Goal: Complete application form

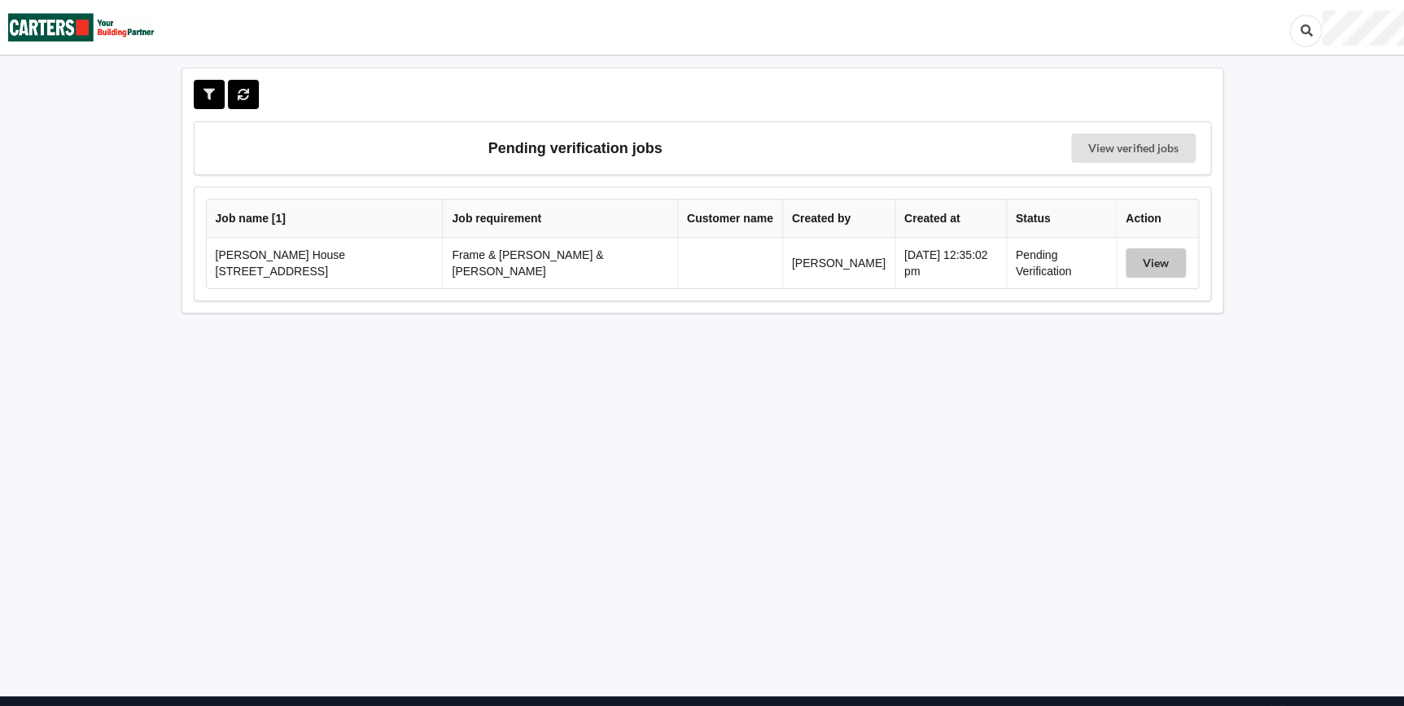
click at [1130, 253] on button "View" at bounding box center [1155, 262] width 60 height 29
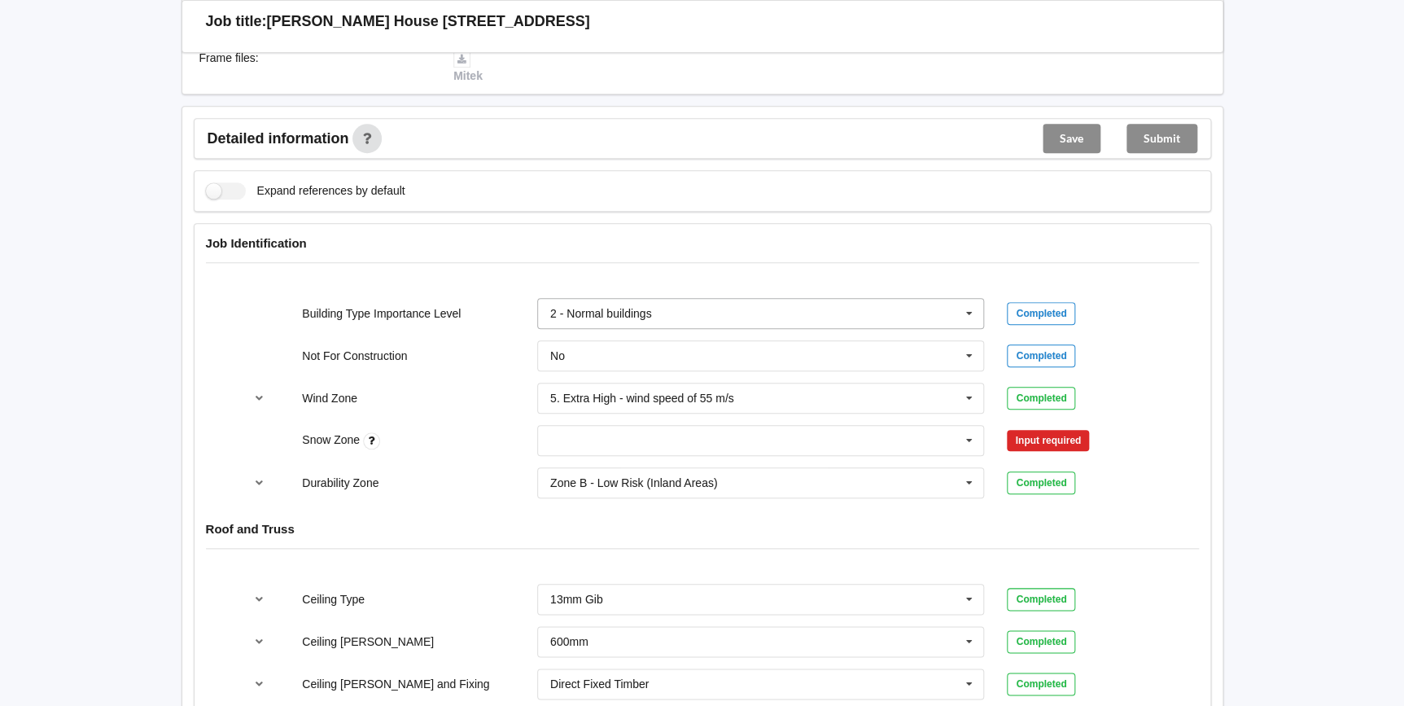
scroll to position [666, 0]
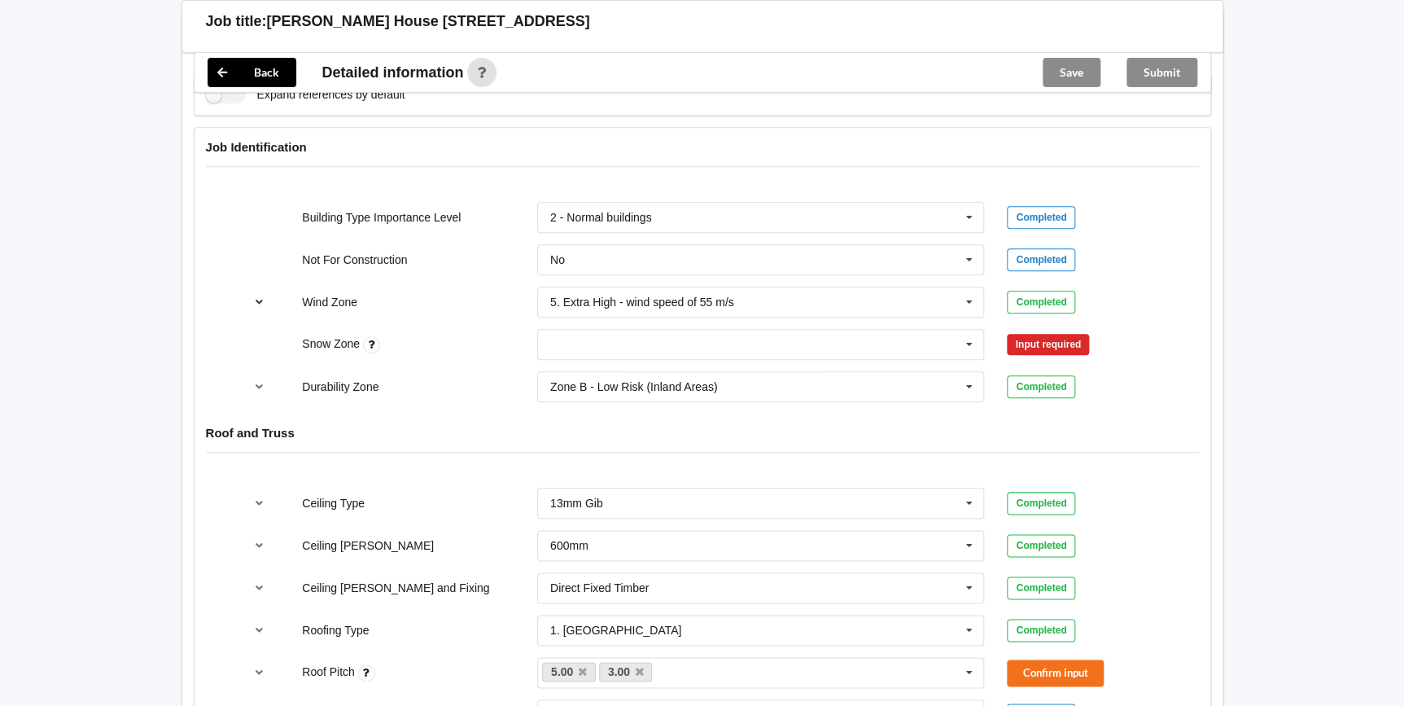
click at [256, 296] on icon "reference-toggle" at bounding box center [259, 301] width 14 height 10
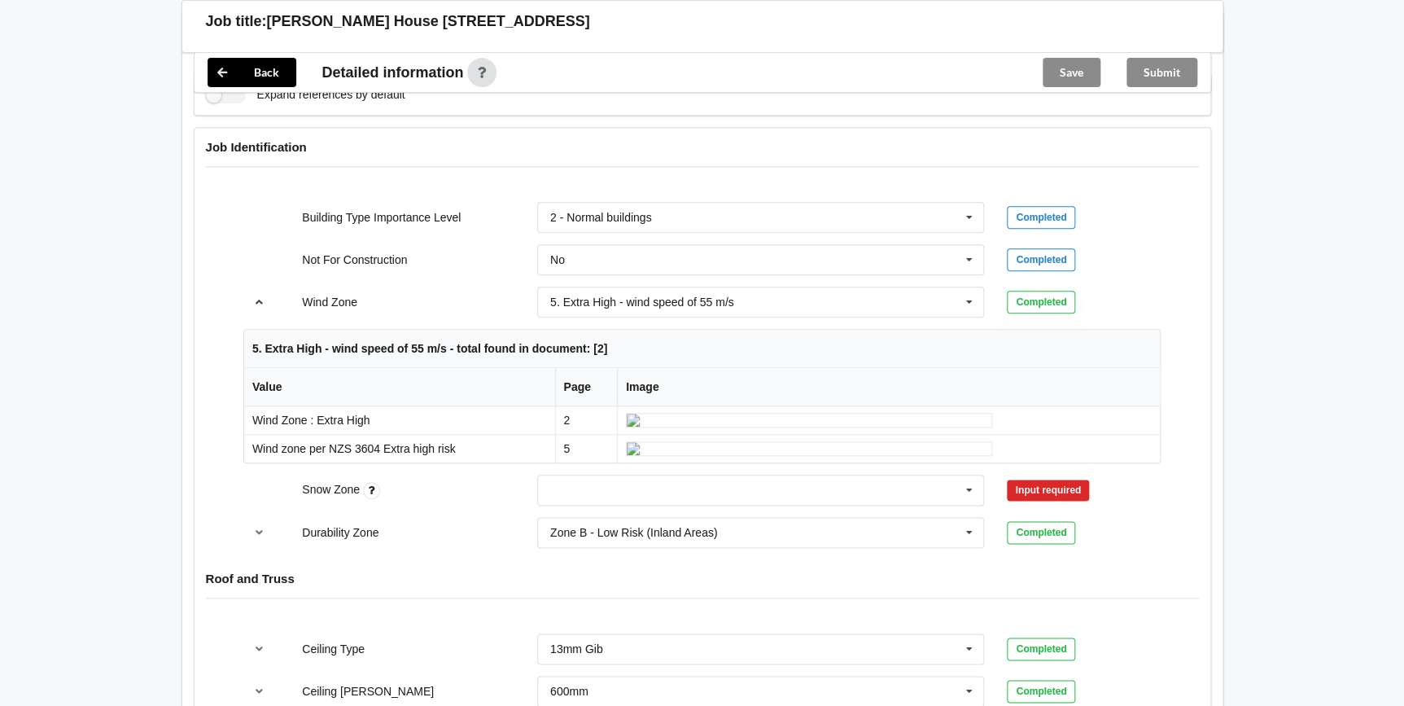
click at [256, 296] on icon "reference-toggle" at bounding box center [259, 301] width 14 height 10
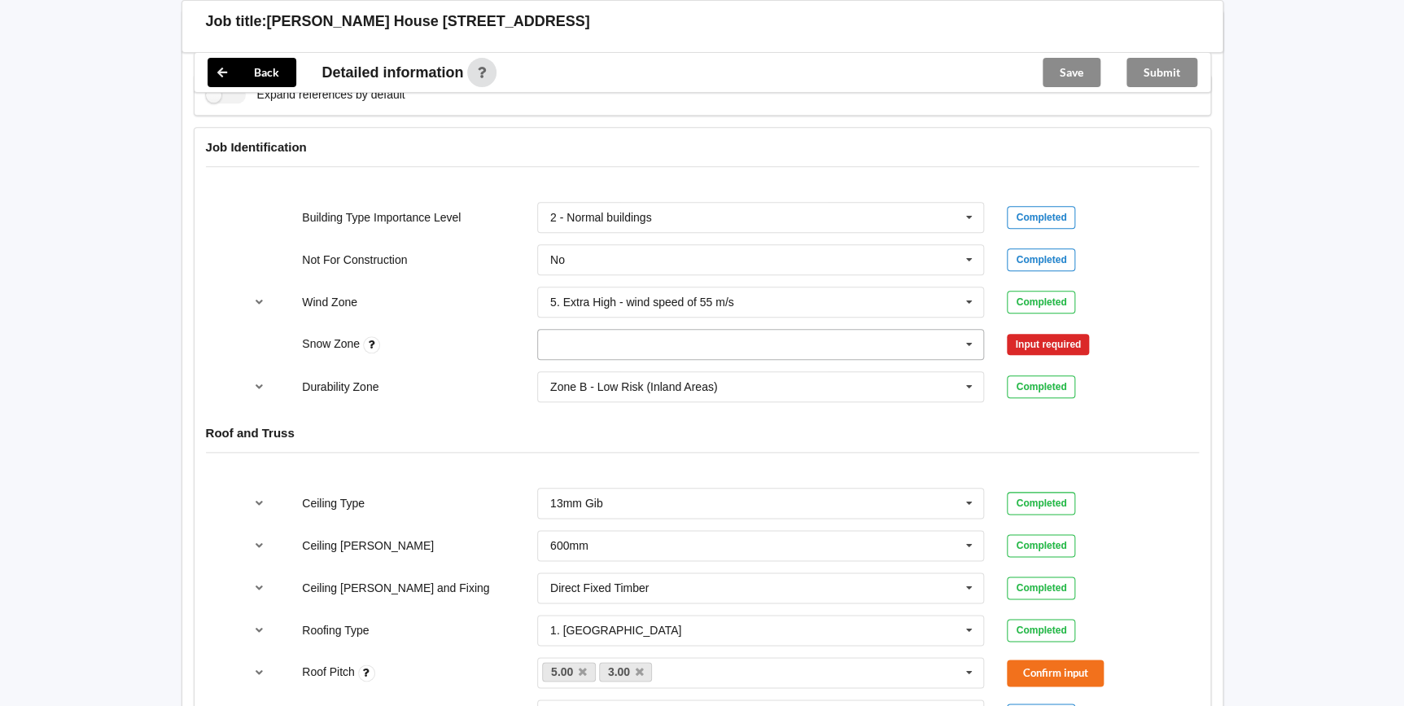
click at [972, 330] on icon at bounding box center [969, 345] width 24 height 30
click at [570, 364] on div "N0" at bounding box center [761, 374] width 446 height 30
click at [1076, 330] on button "Confirm input" at bounding box center [1055, 343] width 97 height 27
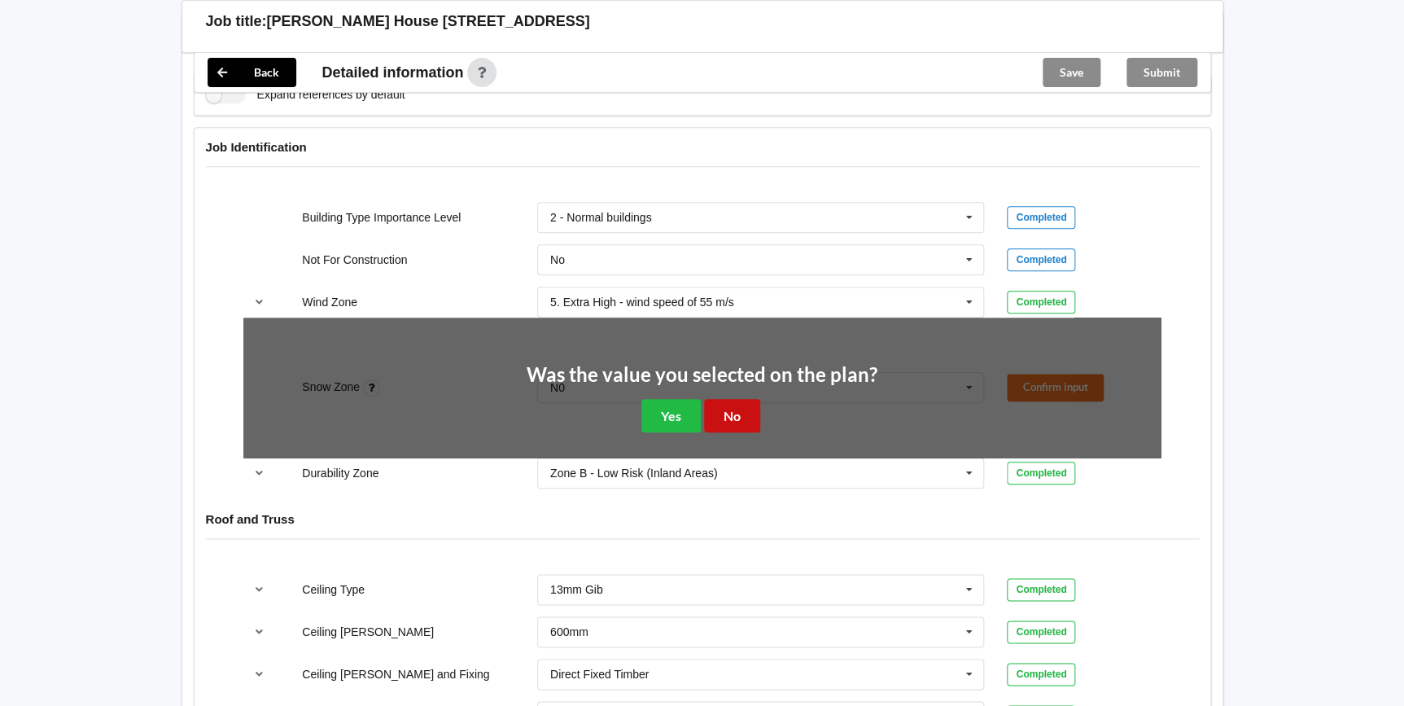
click at [730, 399] on button "No" at bounding box center [732, 415] width 56 height 33
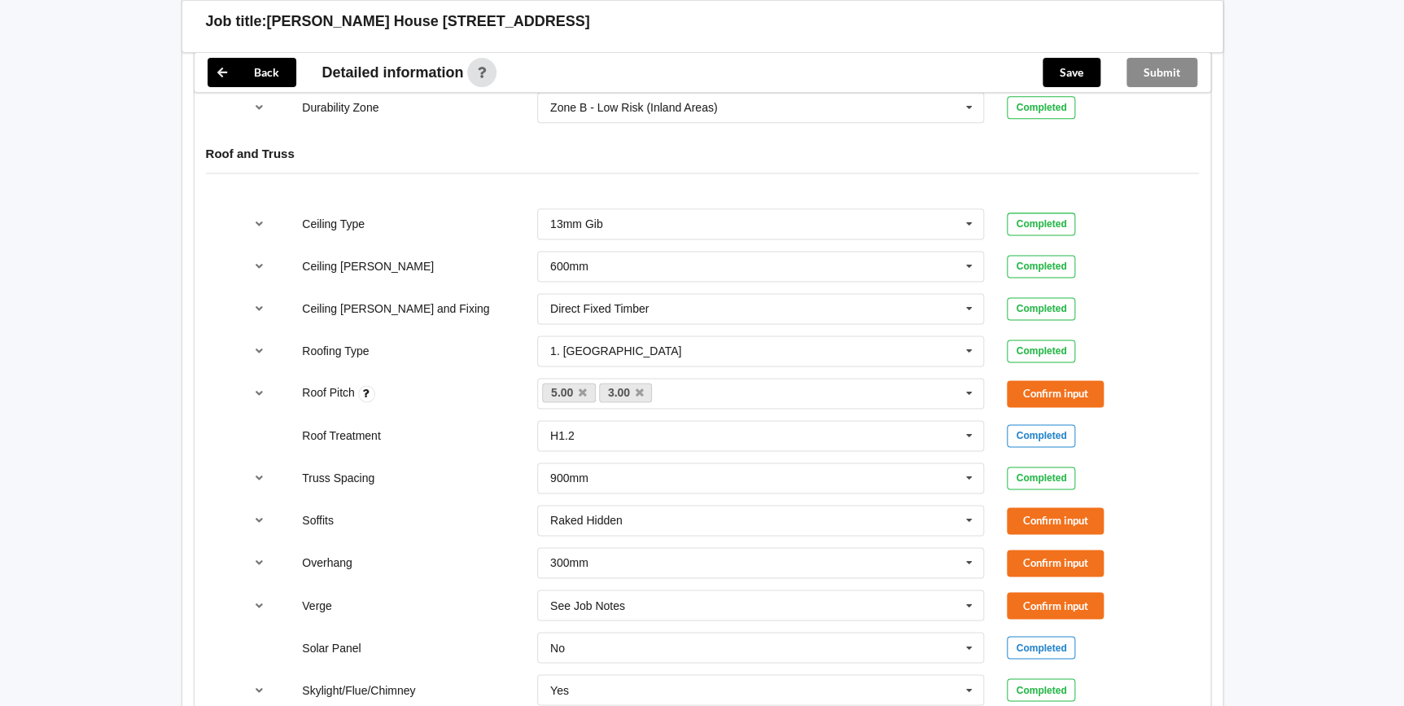
scroll to position [961, 0]
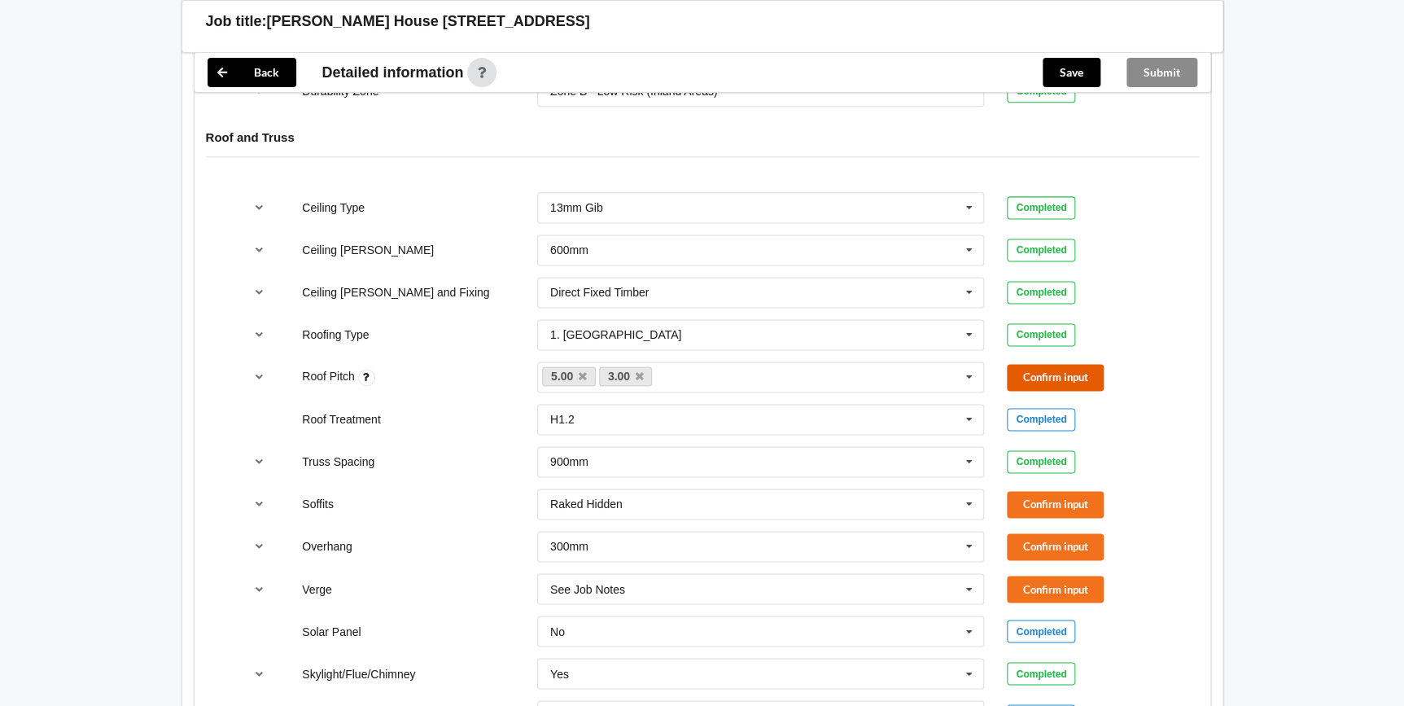
click at [1073, 364] on button "Confirm input" at bounding box center [1055, 377] width 97 height 27
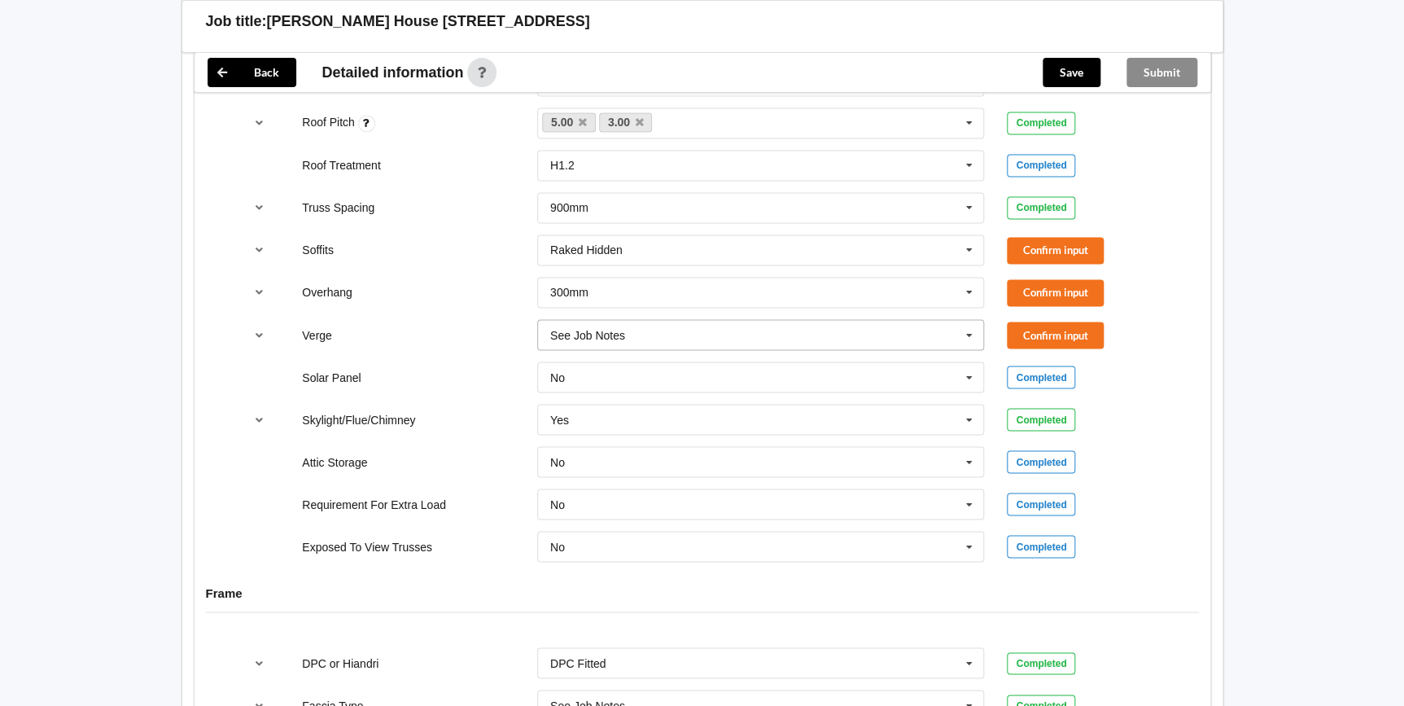
scroll to position [1257, 0]
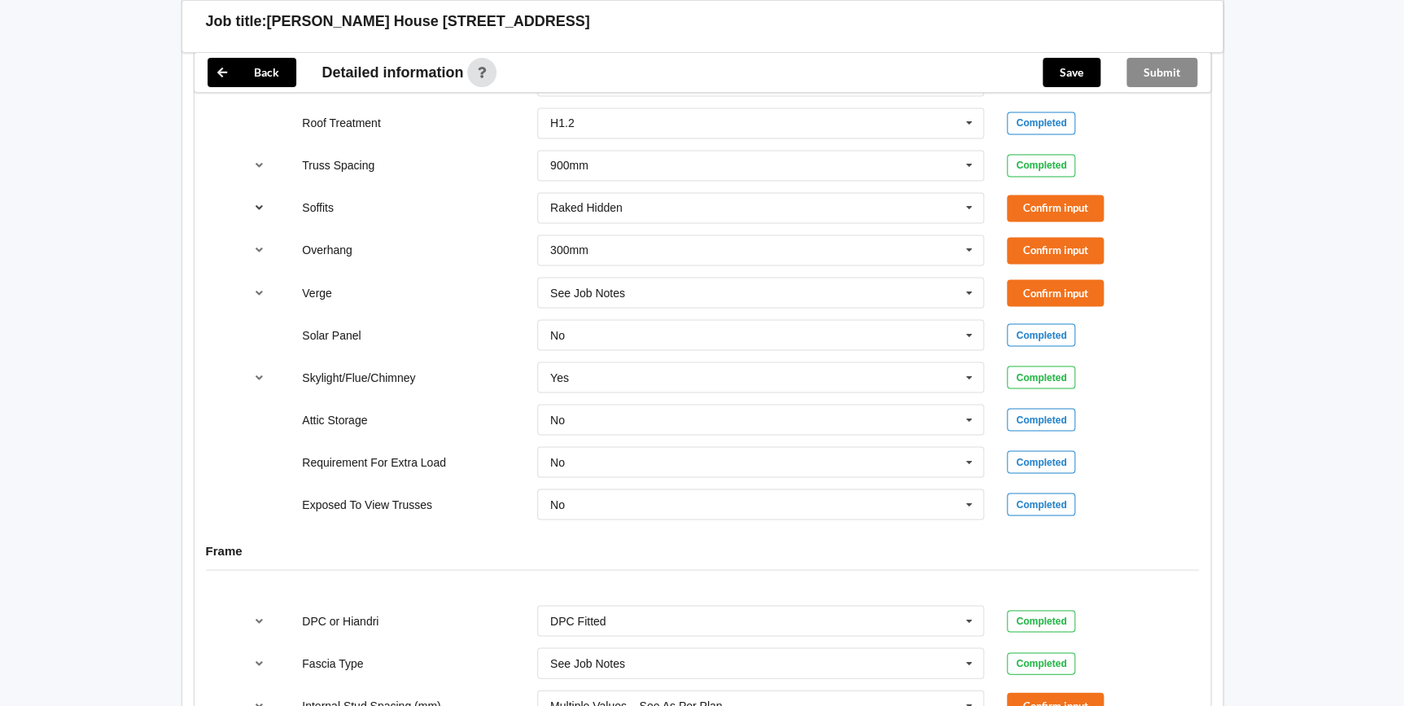
click at [261, 202] on icon "reference-toggle" at bounding box center [259, 207] width 14 height 10
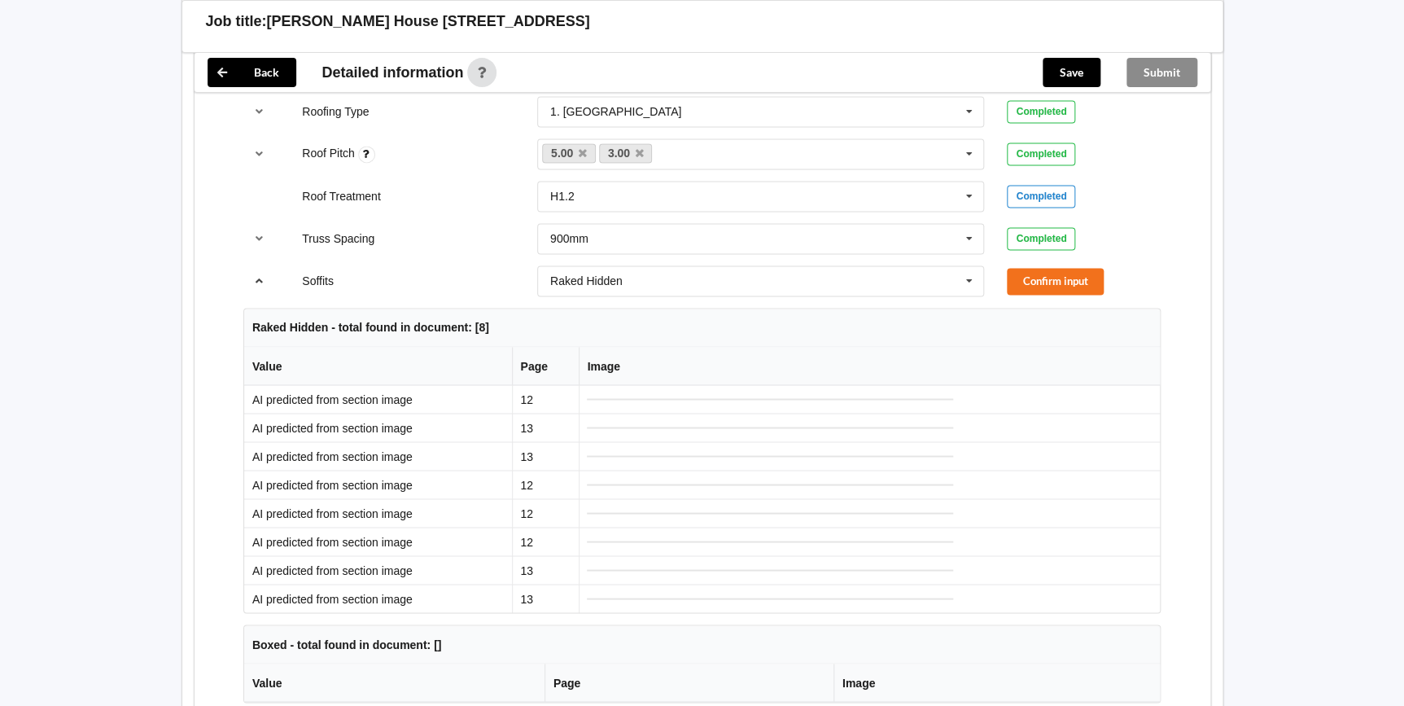
scroll to position [1183, 0]
click at [1083, 269] on button "Confirm input" at bounding box center [1055, 282] width 97 height 27
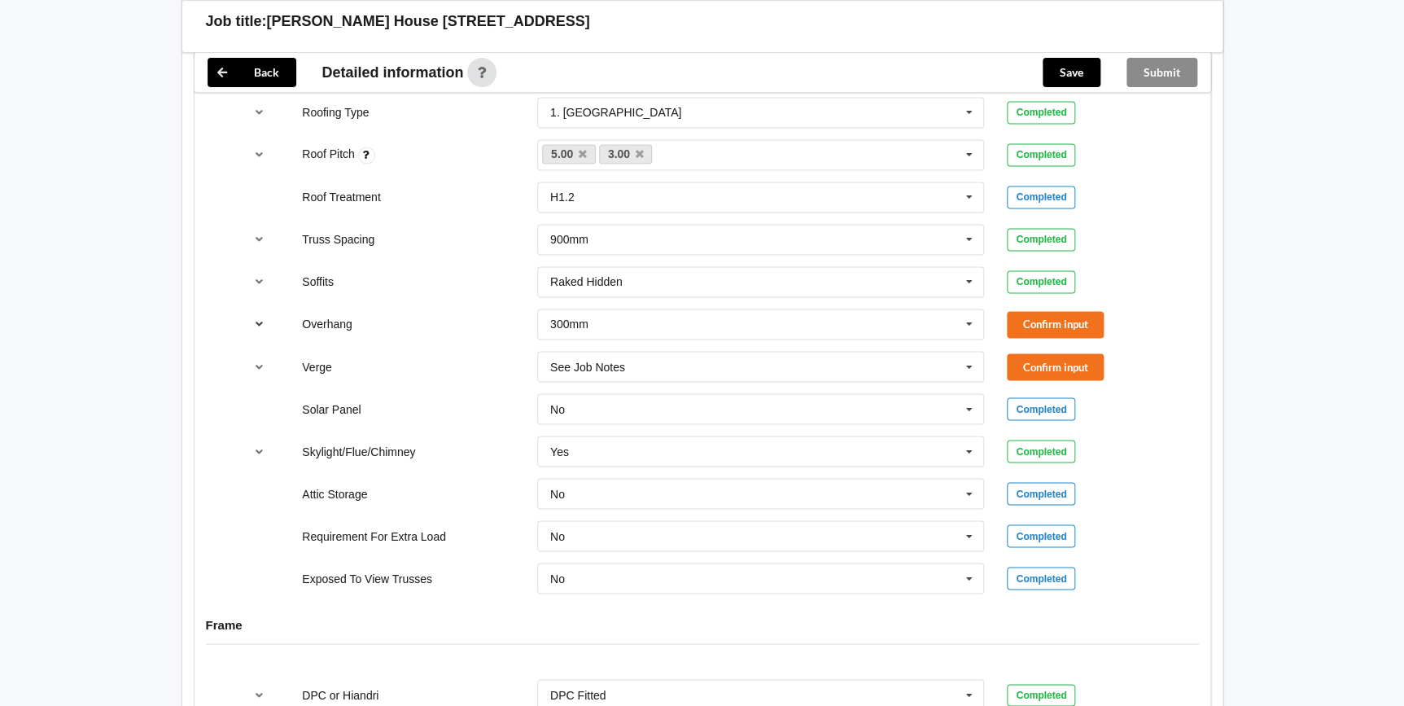
click at [260, 318] on icon "reference-toggle" at bounding box center [259, 323] width 14 height 10
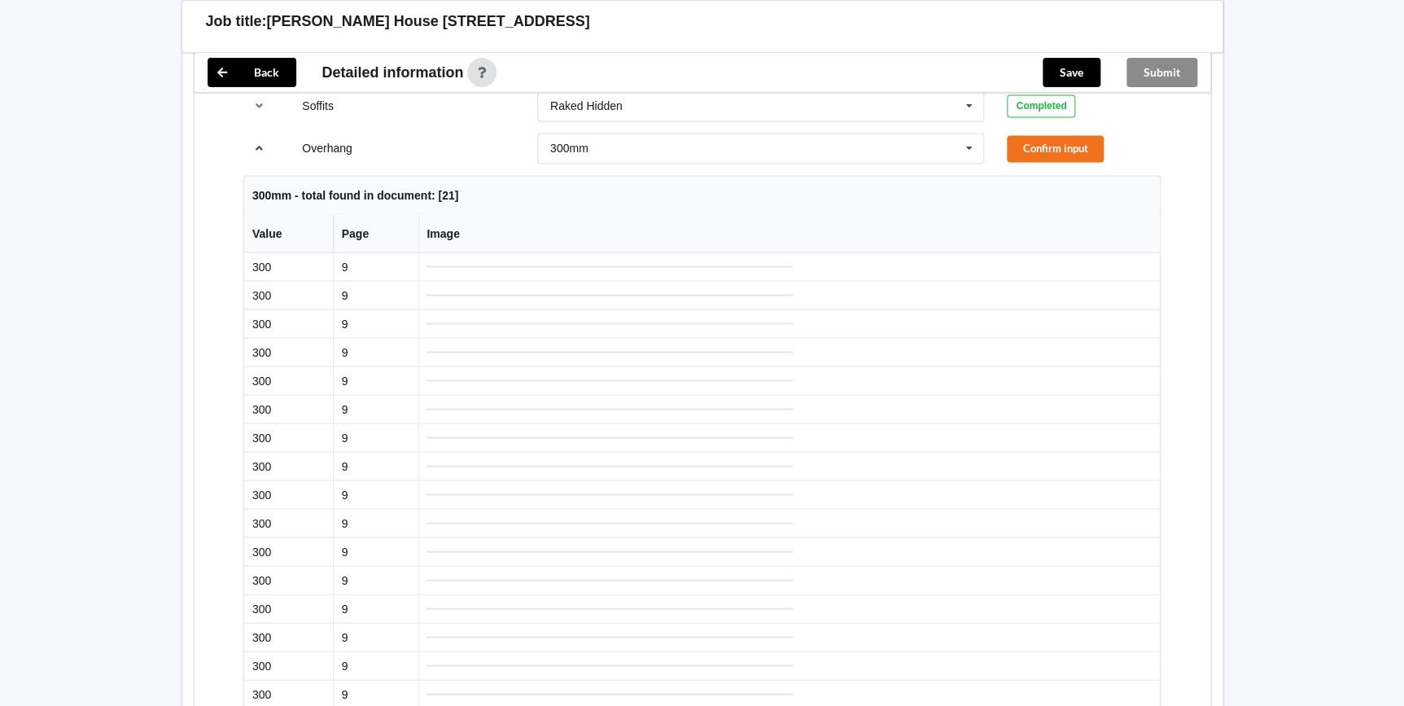
scroll to position [1109, 0]
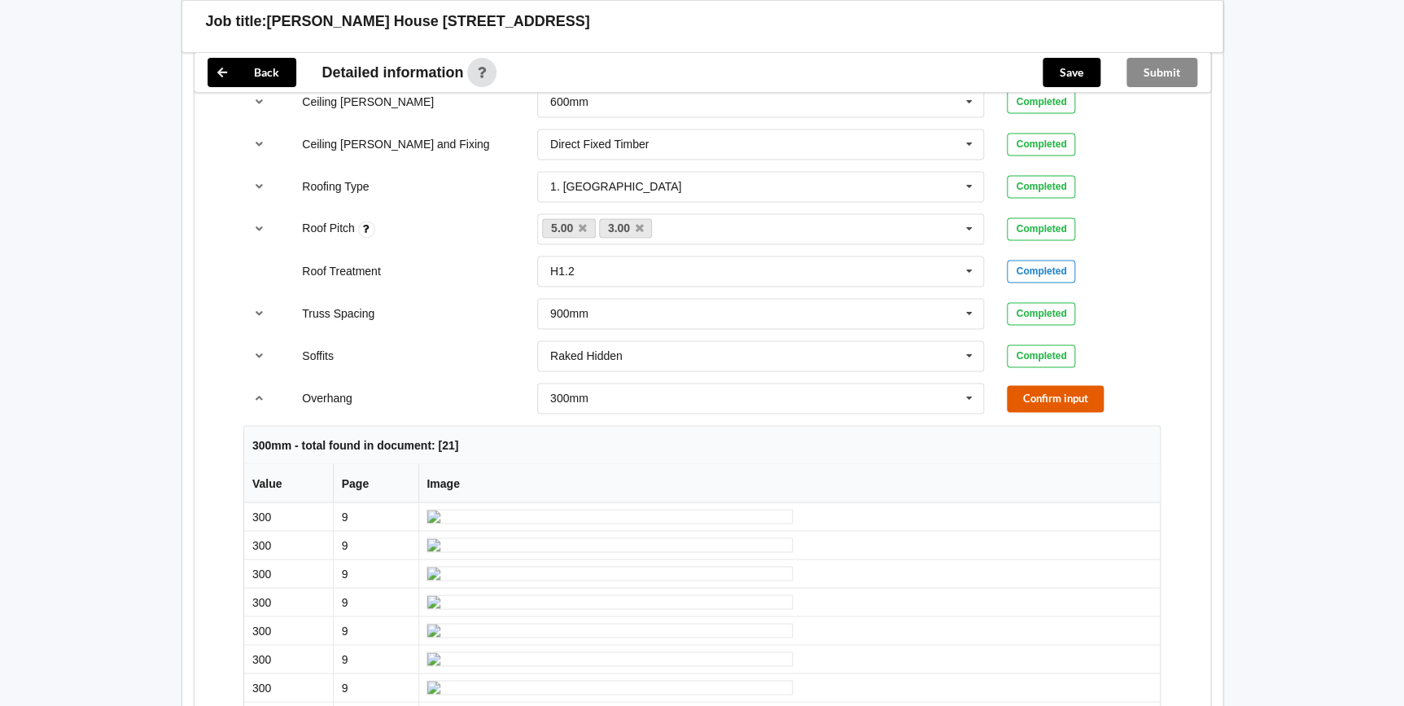
click at [1030, 385] on button "Confirm input" at bounding box center [1055, 398] width 97 height 27
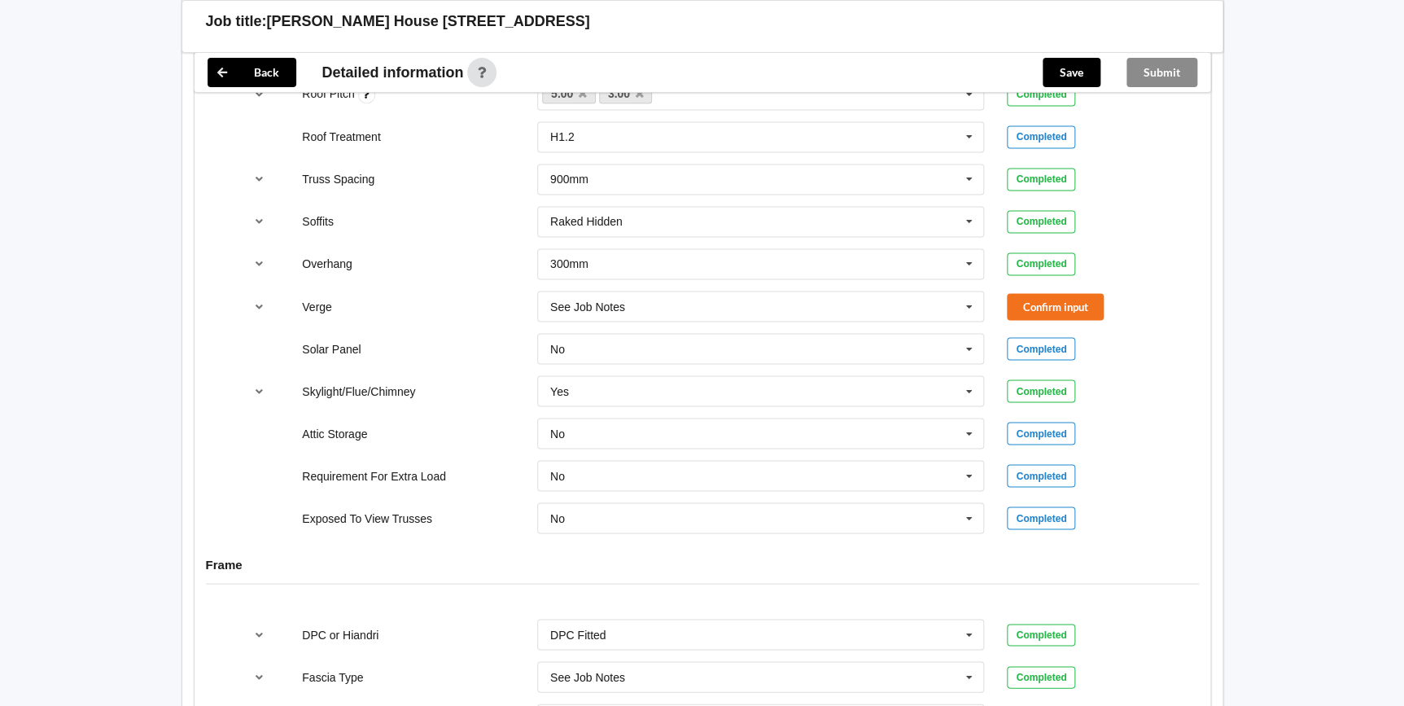
scroll to position [1257, 0]
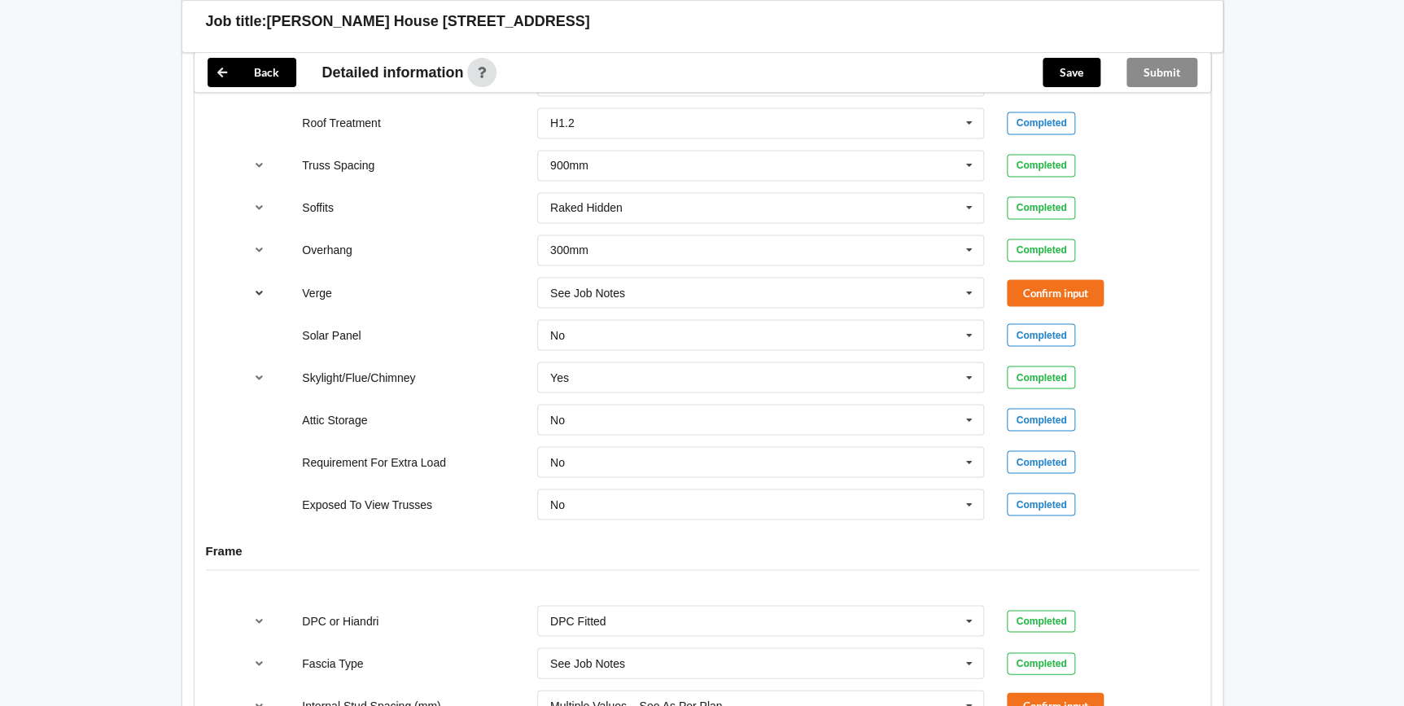
click at [259, 286] on icon "reference-toggle" at bounding box center [259, 291] width 14 height 10
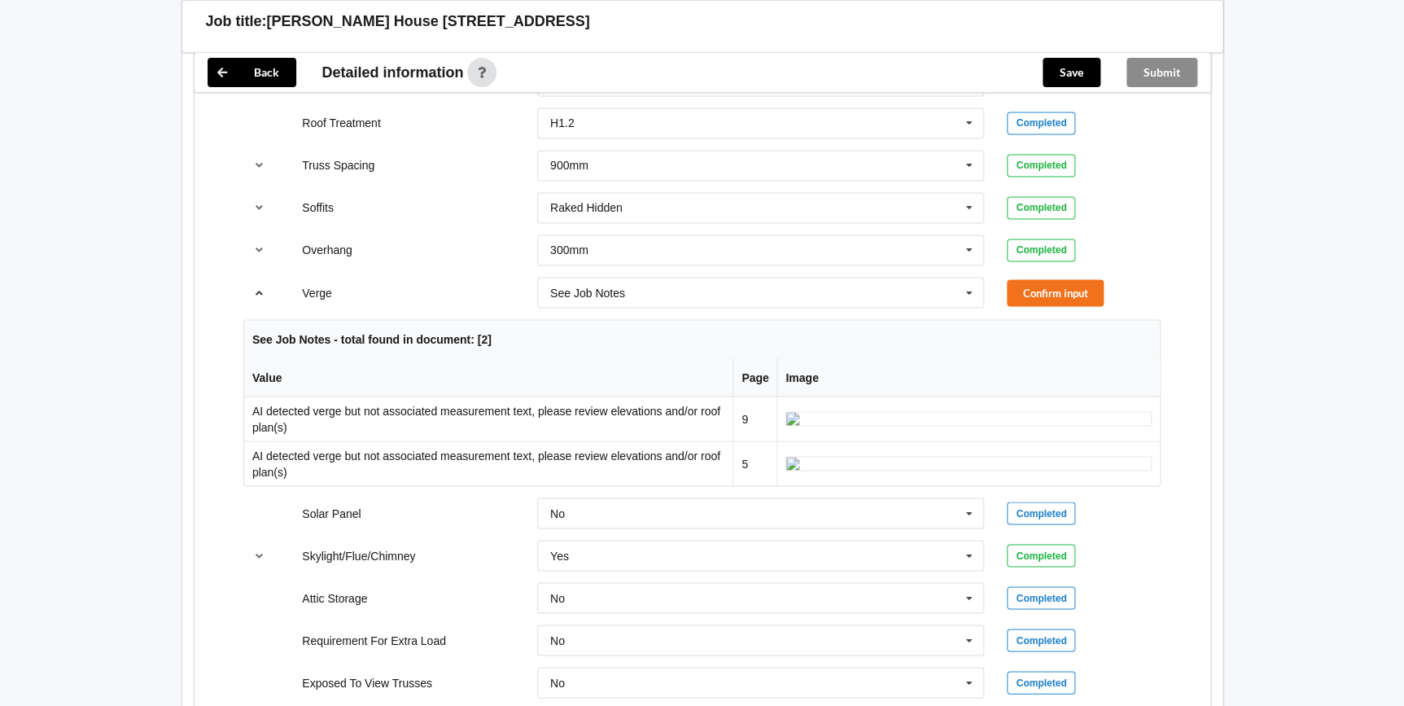
click at [259, 286] on icon "reference-toggle" at bounding box center [259, 291] width 14 height 10
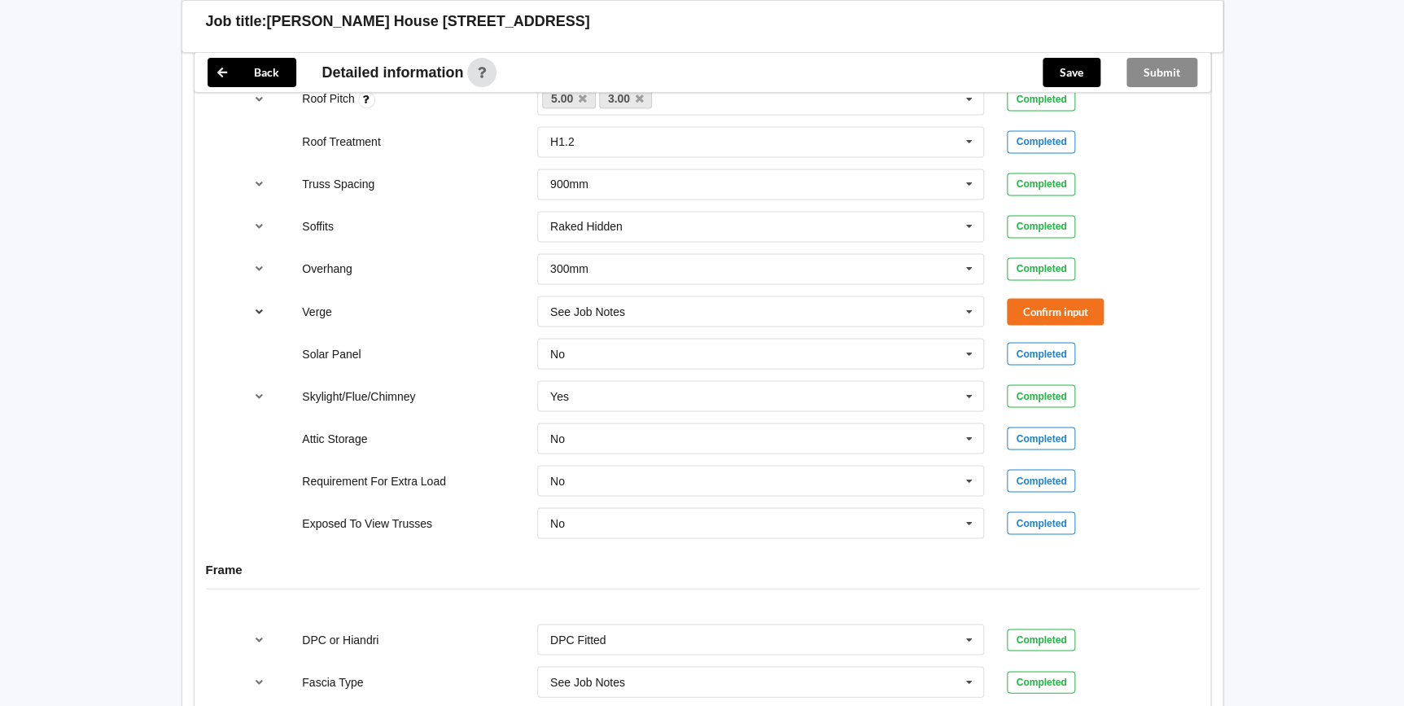
scroll to position [1153, 0]
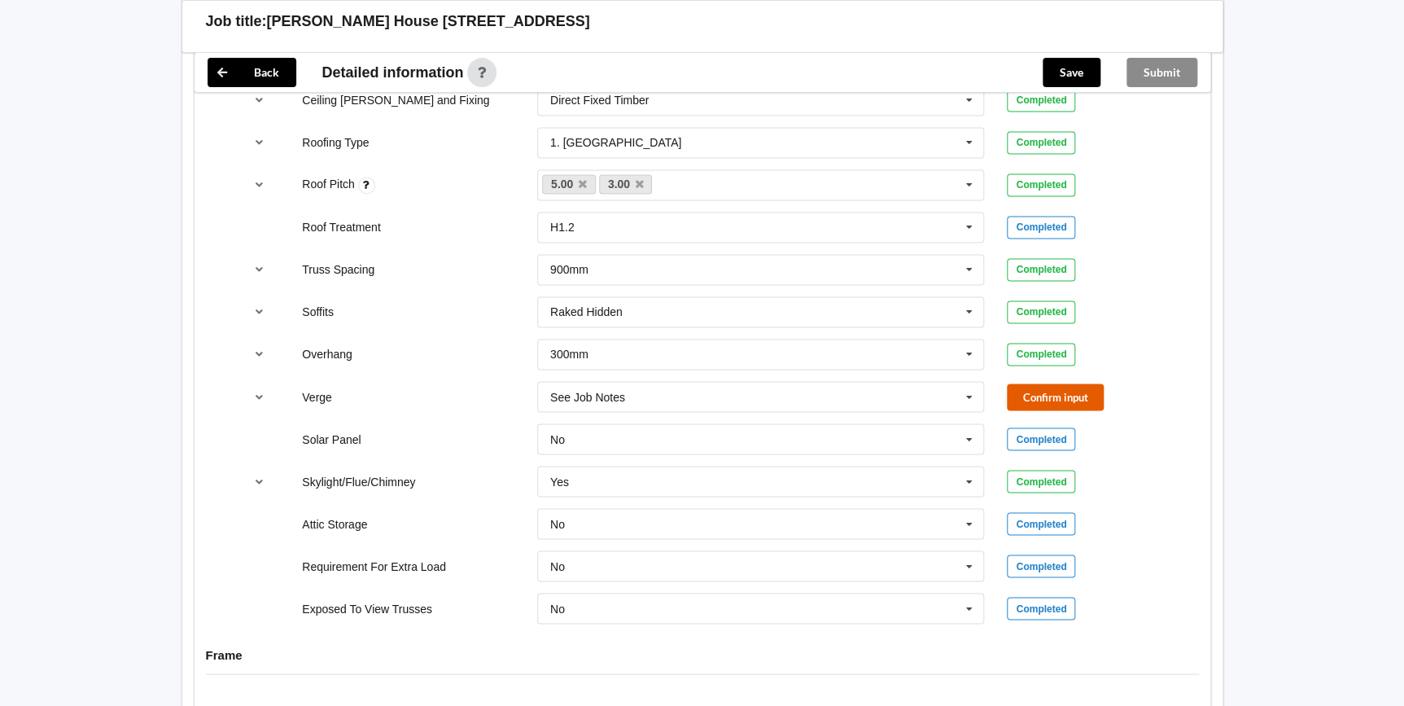
click at [1037, 383] on button "Confirm input" at bounding box center [1055, 396] width 97 height 27
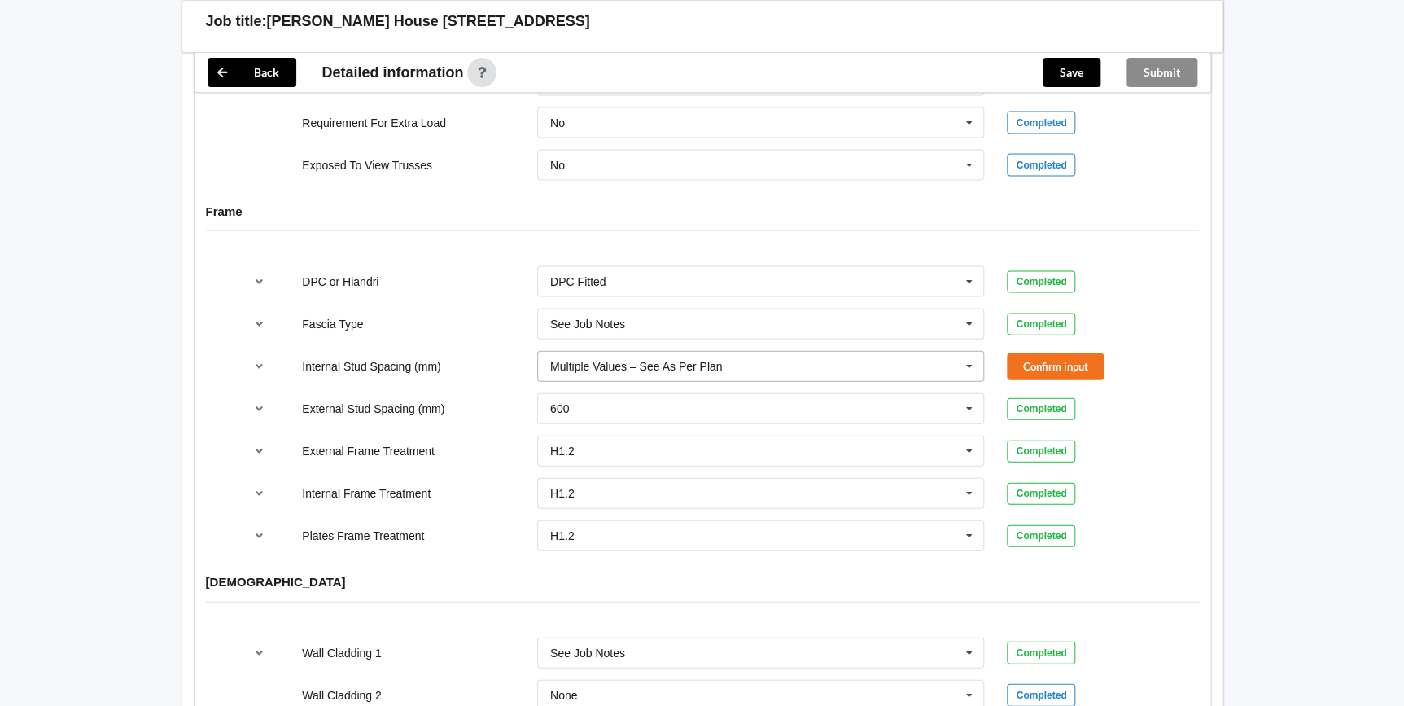
scroll to position [1597, 0]
click at [1052, 352] on button "Confirm input" at bounding box center [1055, 365] width 97 height 27
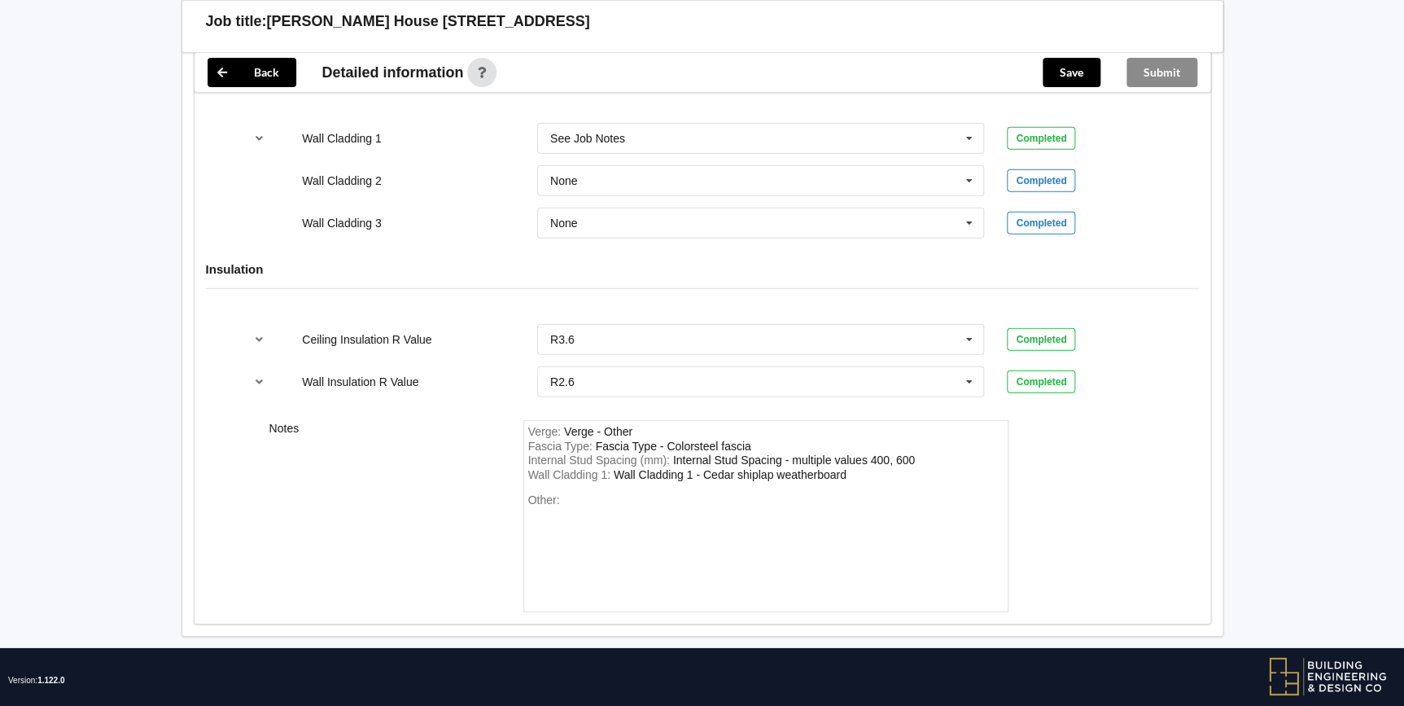
scroll to position [1449, 0]
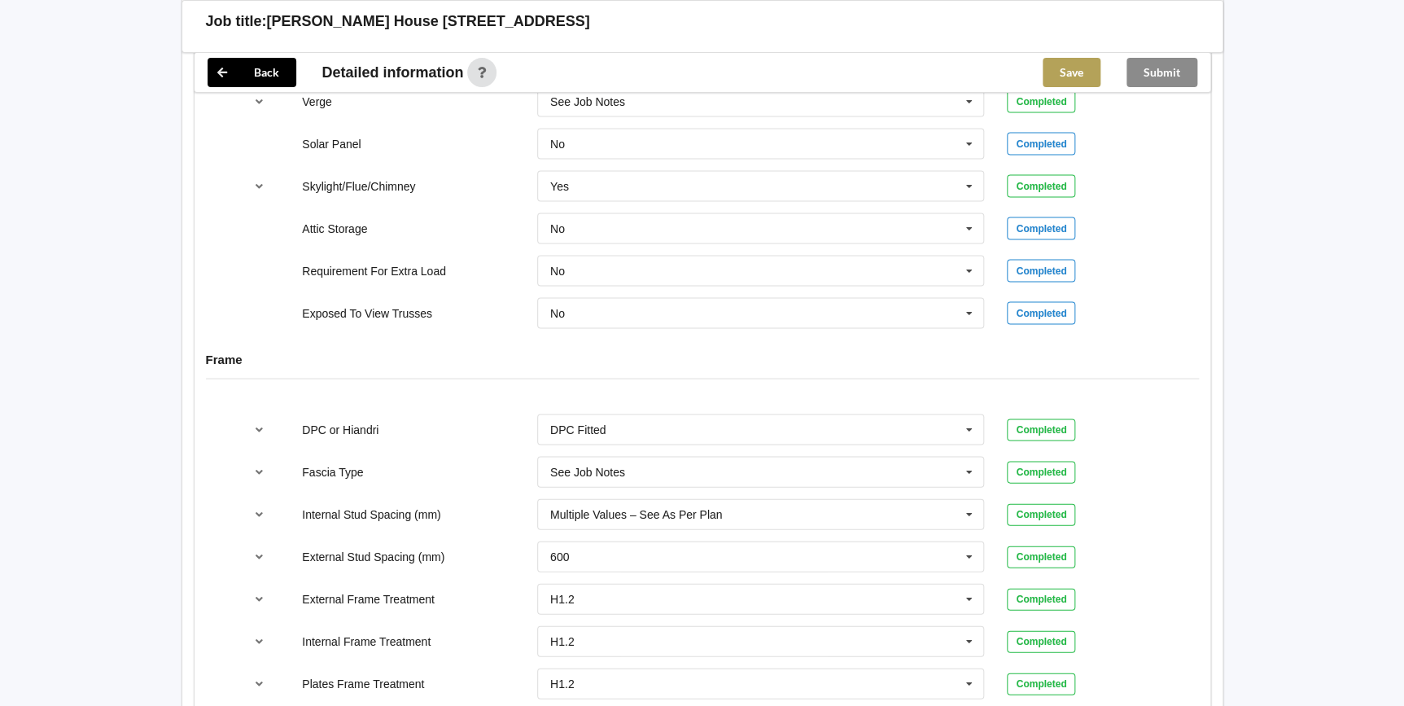
click at [1061, 69] on button "Save" at bounding box center [1071, 72] width 58 height 29
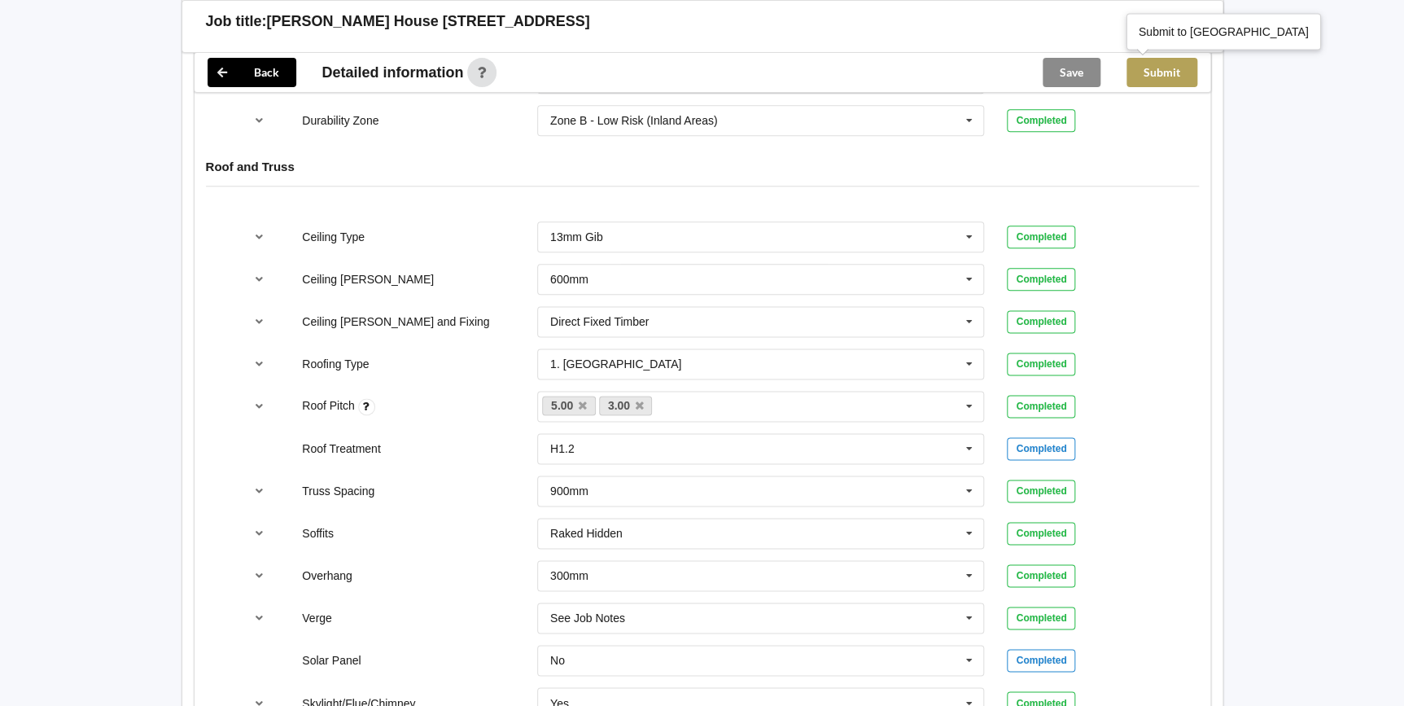
click at [1173, 63] on button "Submit" at bounding box center [1161, 72] width 71 height 29
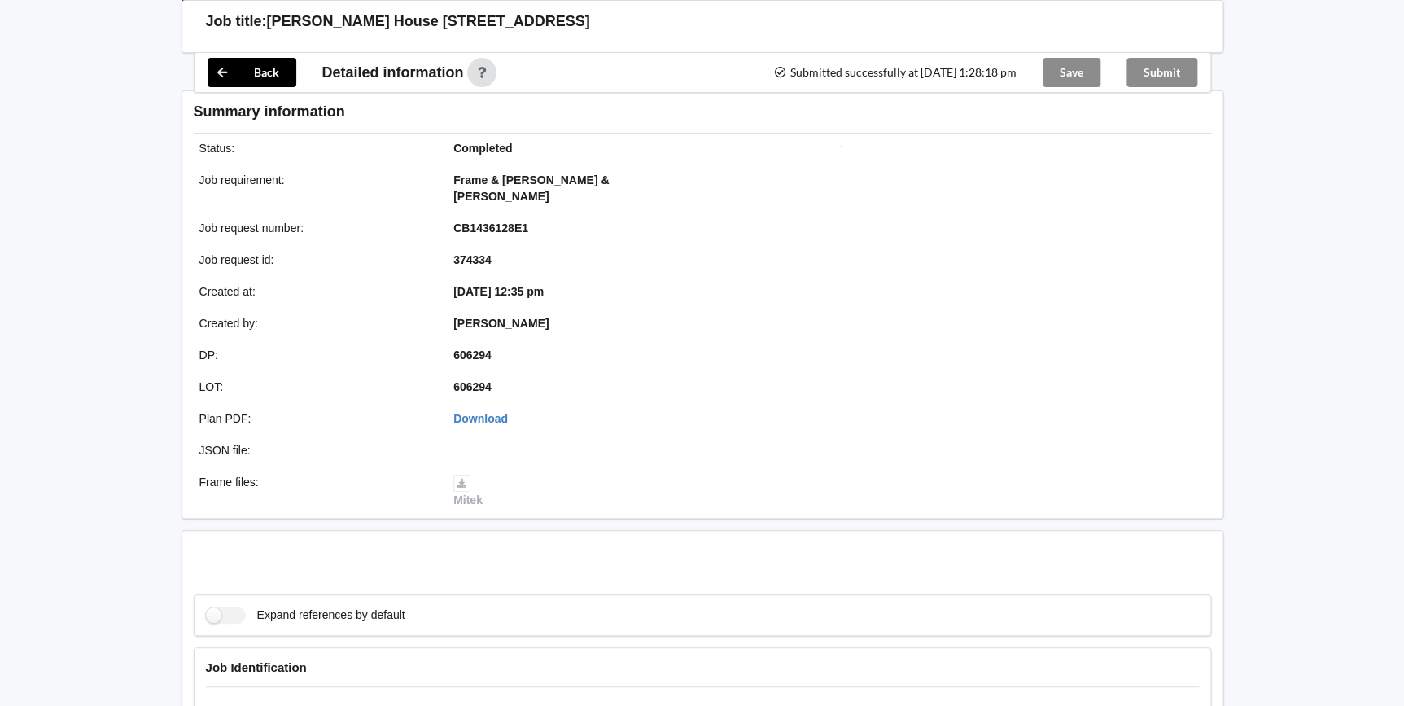
scroll to position [857, 0]
